Goal: Task Accomplishment & Management: Manage account settings

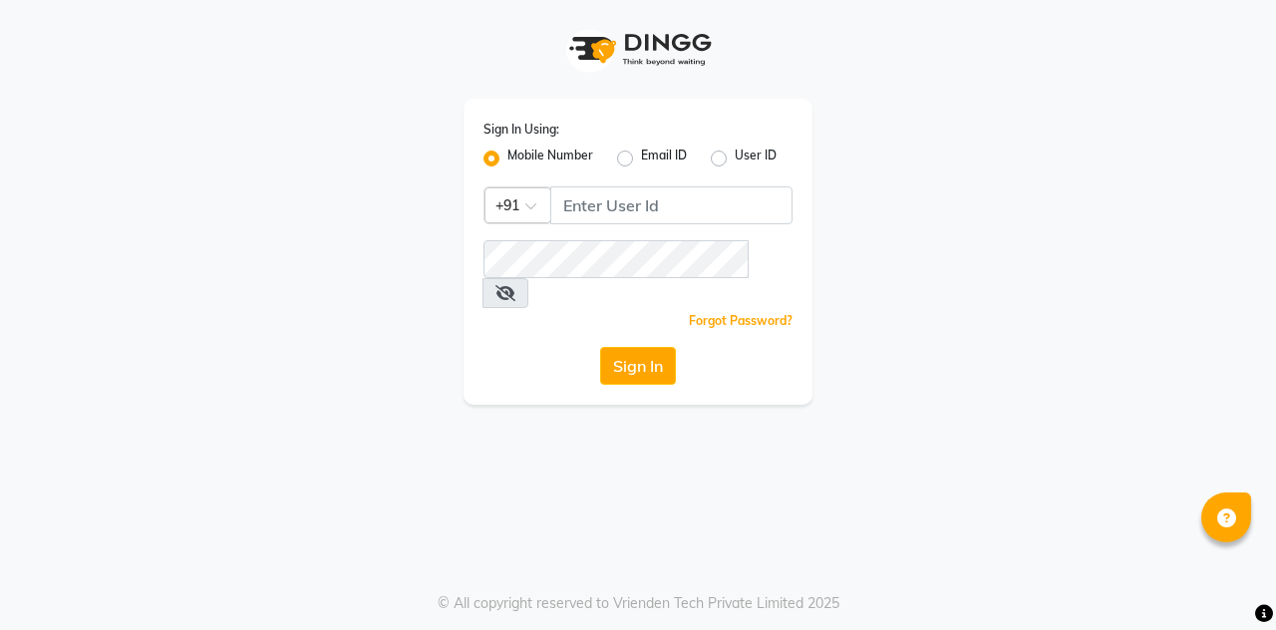
click at [735, 158] on label "User ID" at bounding box center [756, 159] width 42 height 24
click at [735, 158] on input "User ID" at bounding box center [741, 153] width 13 height 13
radio input "true"
radio input "false"
click at [735, 158] on label "User ID" at bounding box center [756, 159] width 42 height 24
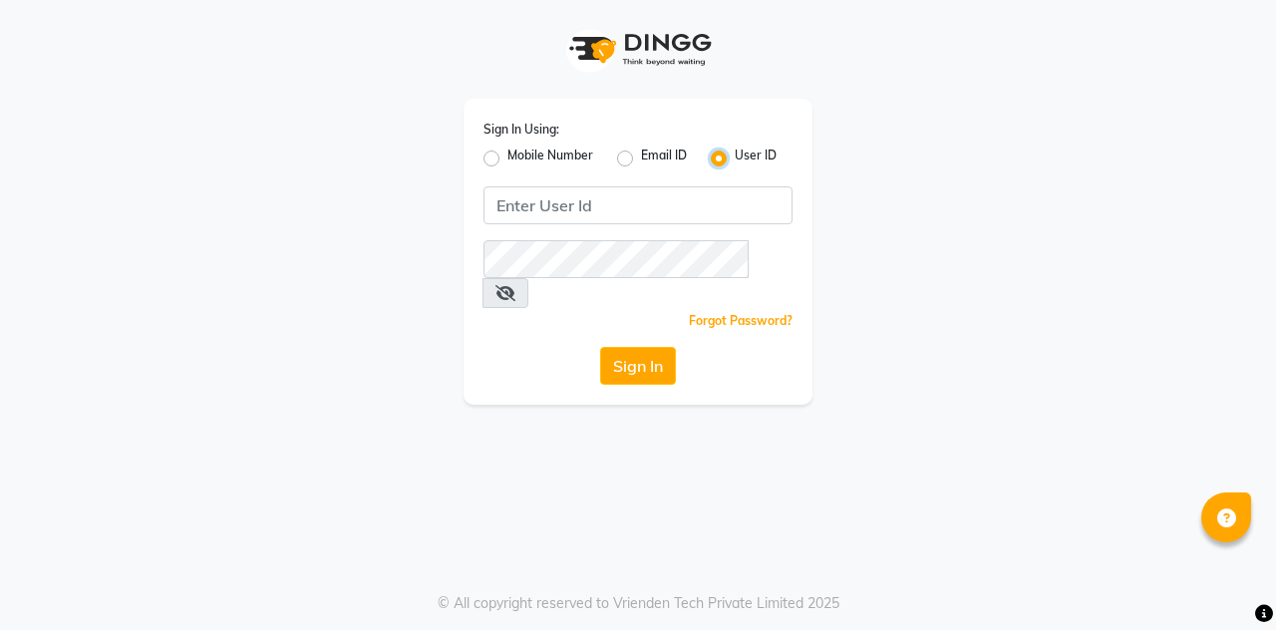
click at [735, 158] on input "User ID" at bounding box center [741, 153] width 13 height 13
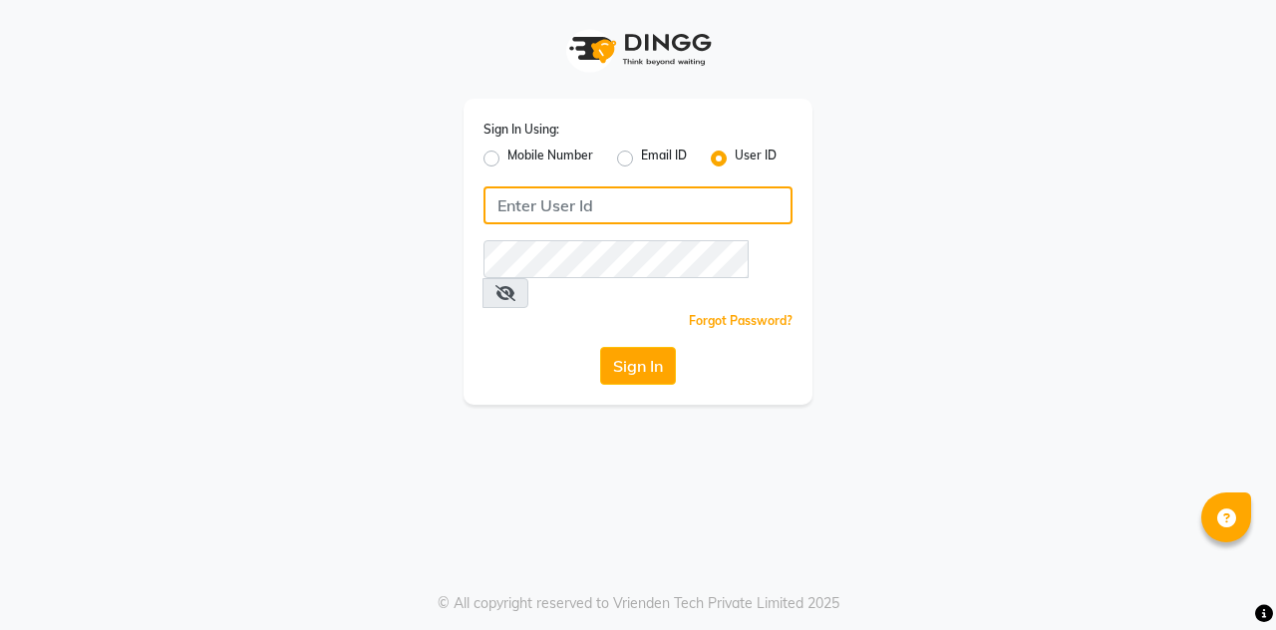
click at [563, 208] on input "Username" at bounding box center [638, 205] width 309 height 38
type input "ravi salon"
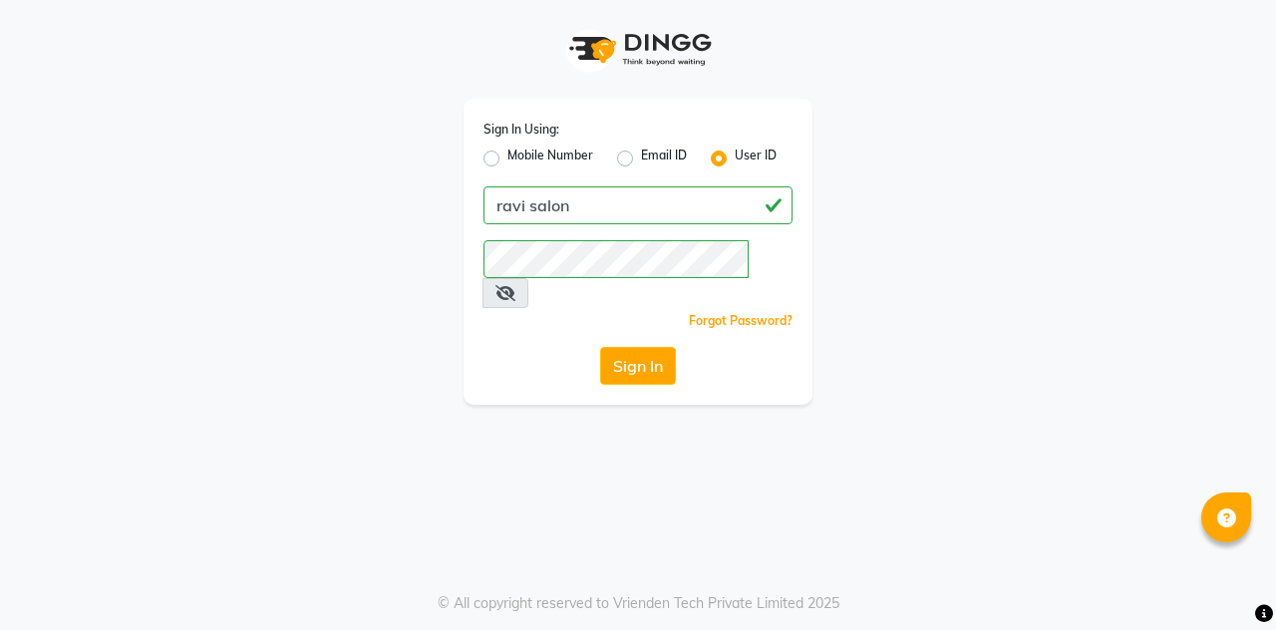
click at [600, 347] on button "Sign In" at bounding box center [638, 366] width 76 height 38
click at [515, 285] on icon at bounding box center [506, 293] width 20 height 16
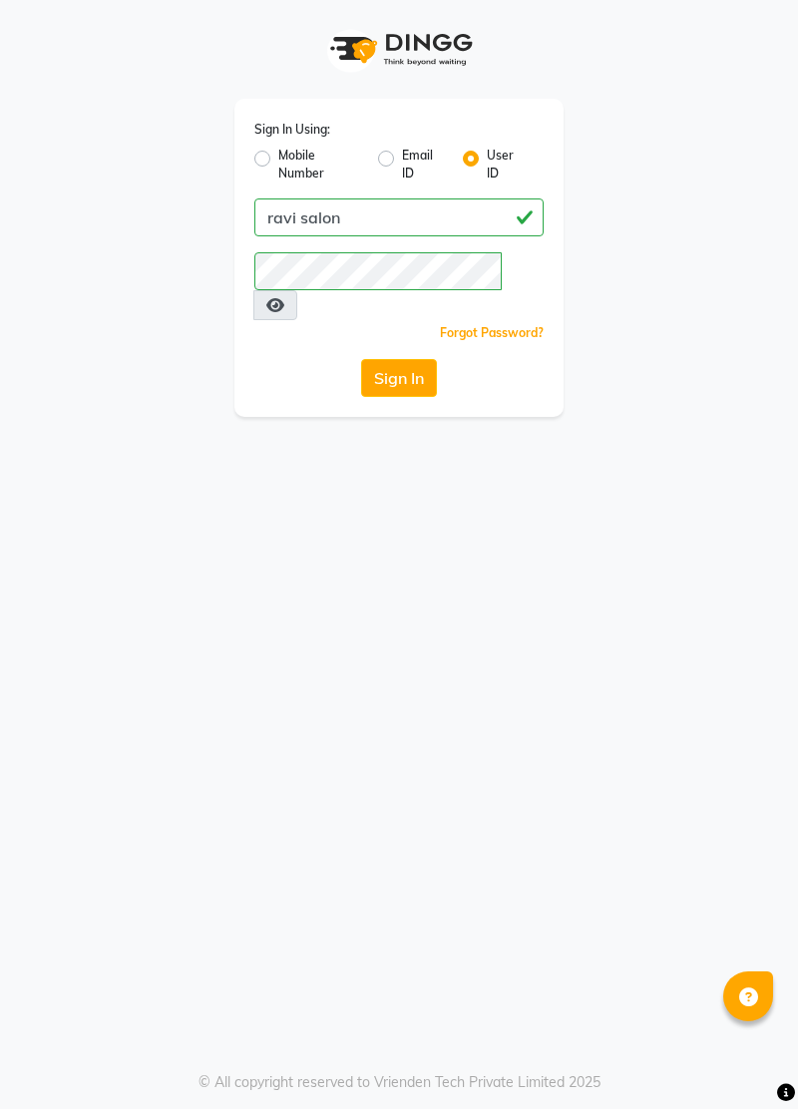
click at [394, 359] on button "Sign In" at bounding box center [399, 378] width 76 height 38
